Goal: Find specific page/section: Find specific page/section

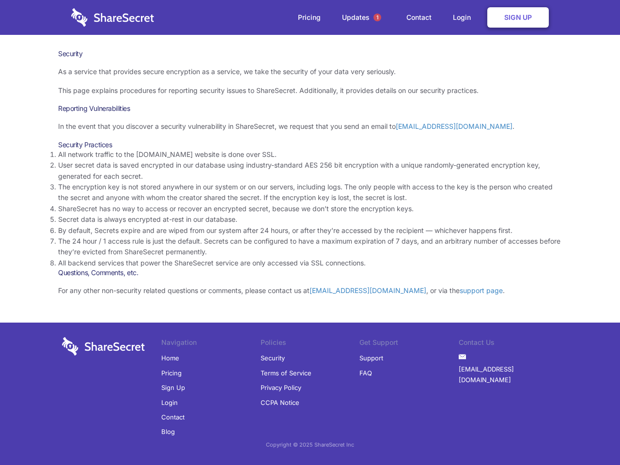
click at [310, 232] on li "By default, Secrets expire and are wiped from our system after 24 hours, or aft…" at bounding box center [310, 230] width 504 height 11
click at [377, 17] on span "1" at bounding box center [377, 18] width 8 height 8
